Goal: Find specific page/section: Find specific page/section

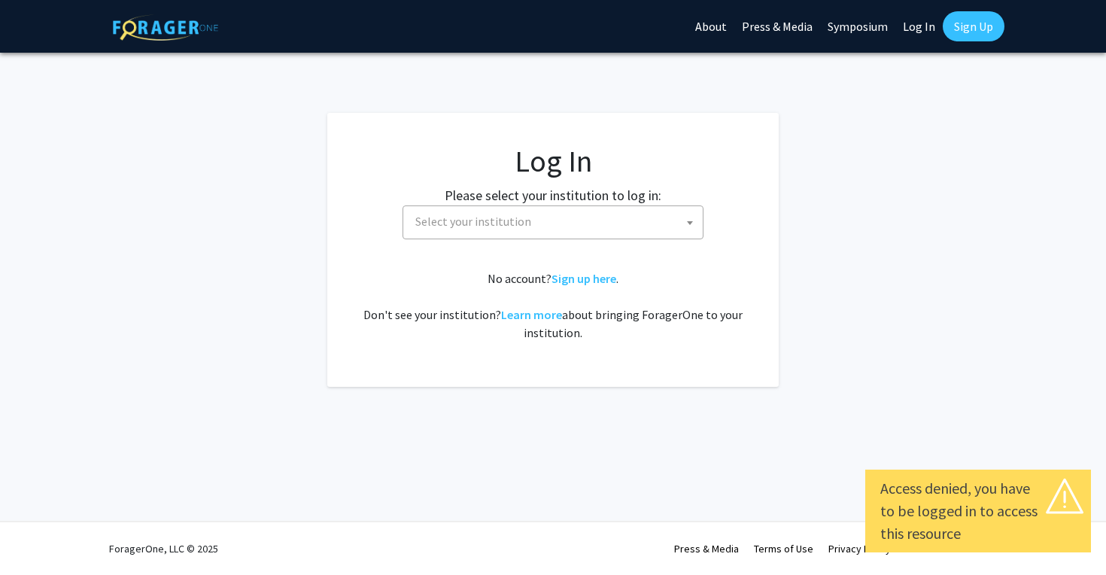
select select
click at [464, 224] on span "Select your institution" at bounding box center [473, 221] width 116 height 15
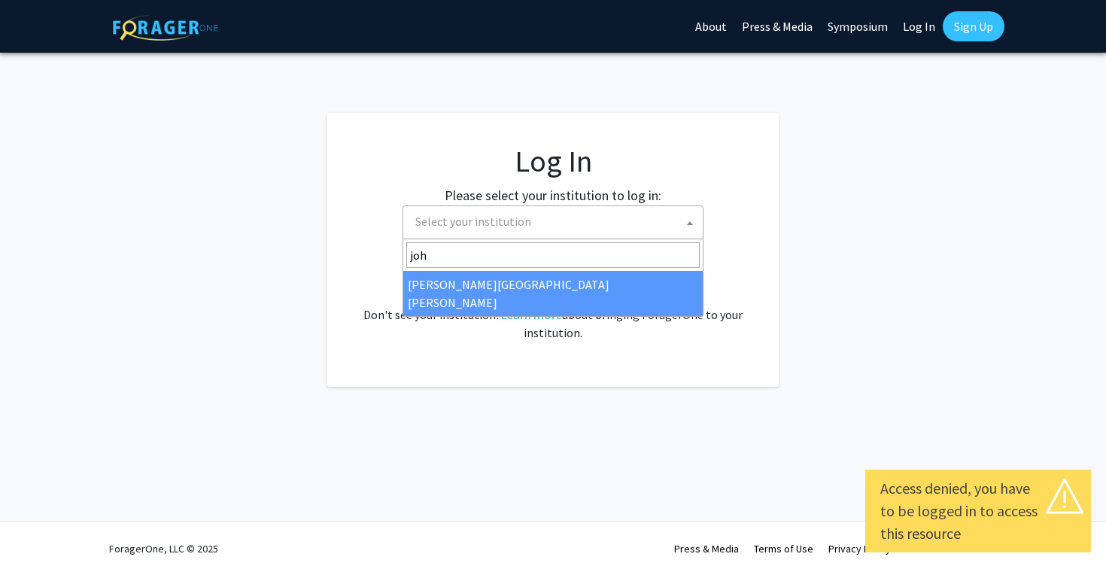
type input "[PERSON_NAME]"
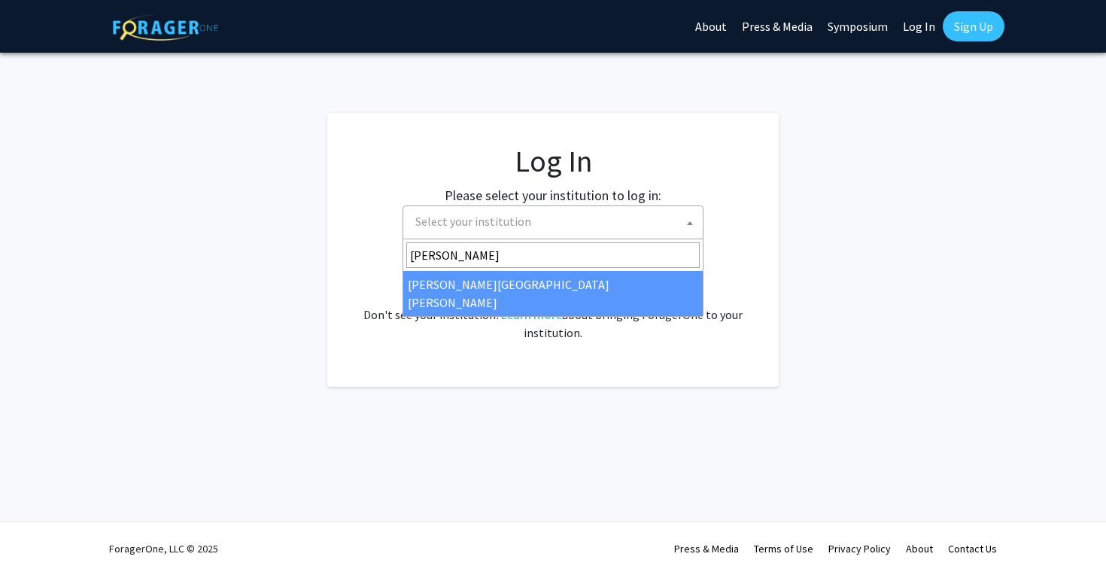
select select "1"
